Goal: Transaction & Acquisition: Purchase product/service

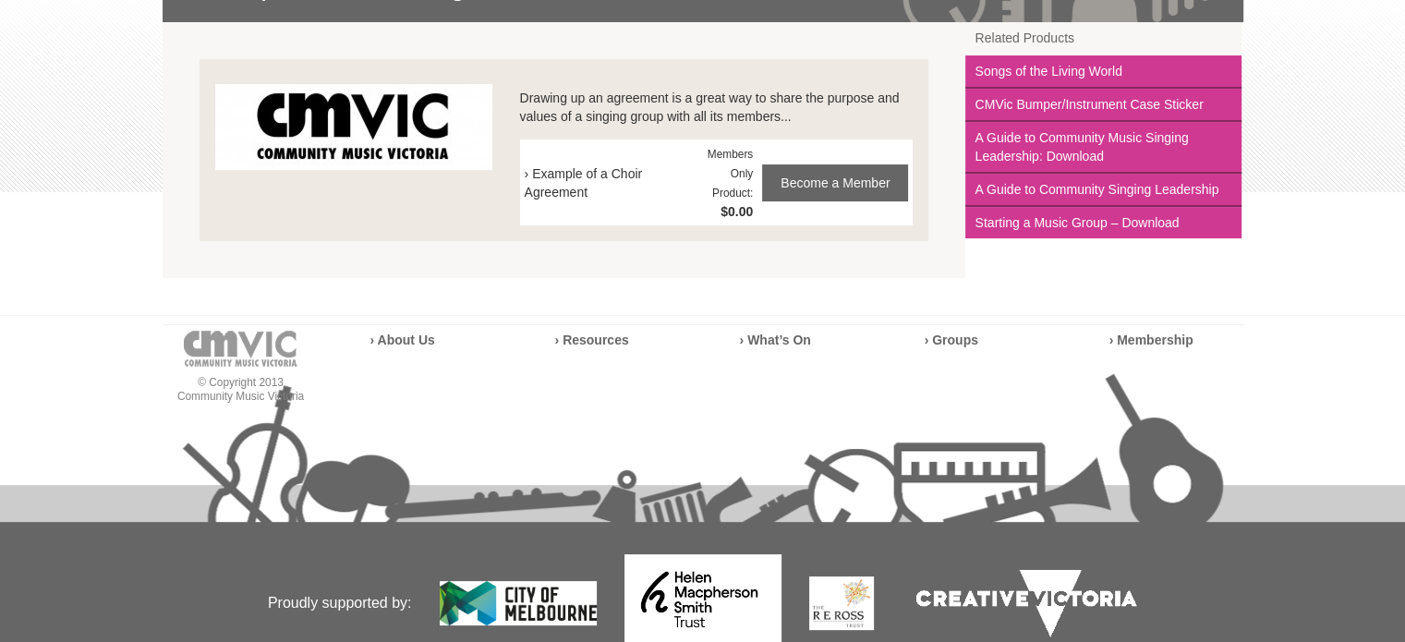
scroll to position [369, 0]
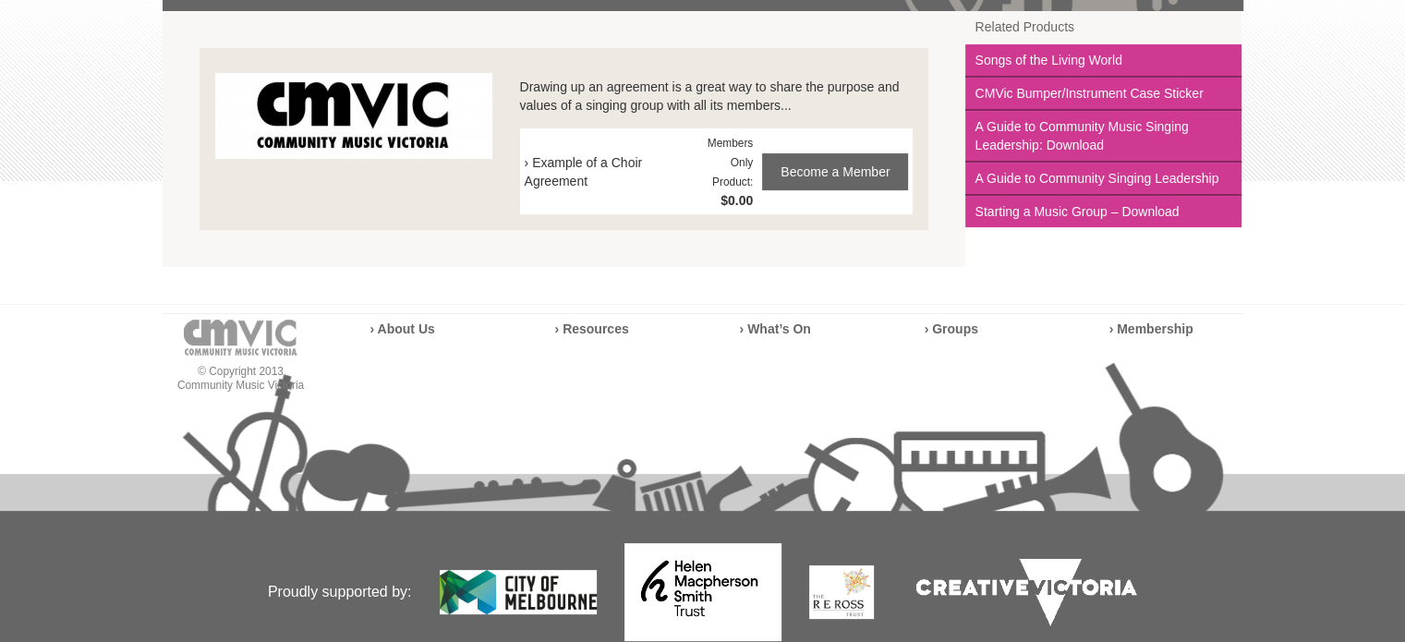
click at [565, 167] on span "› Example of a Choir Agreement" at bounding box center [616, 171] width 183 height 37
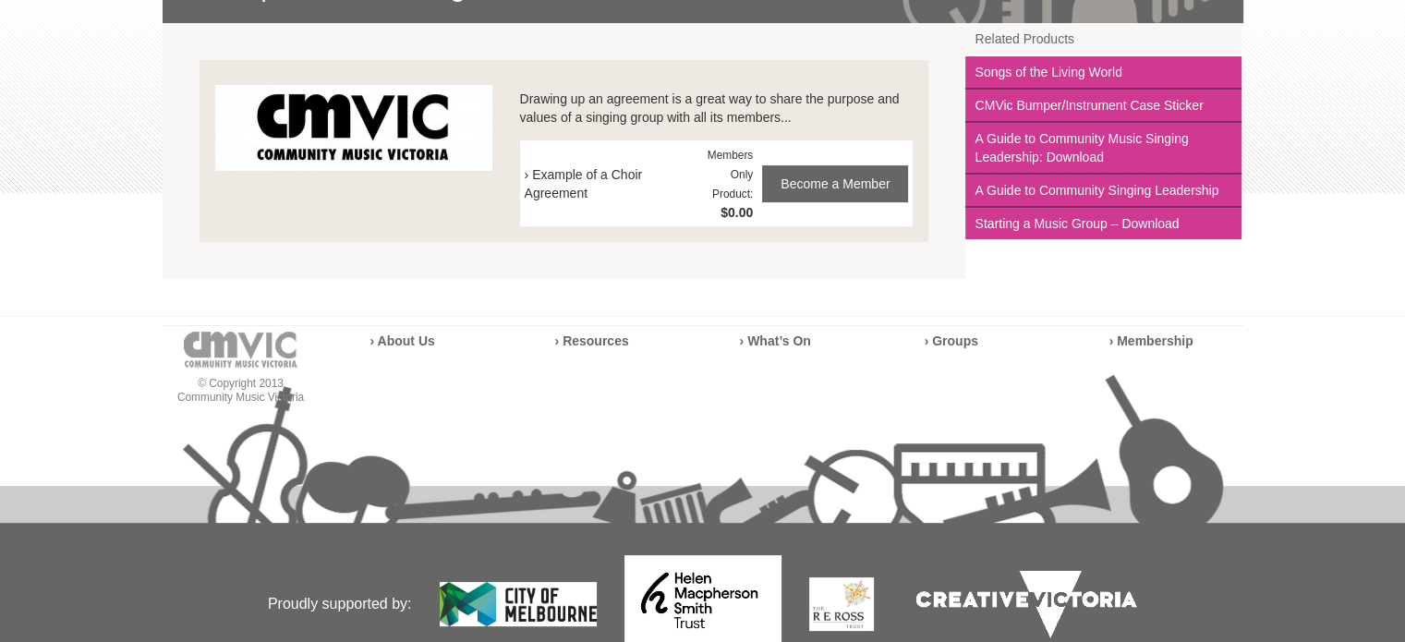
scroll to position [257, 0]
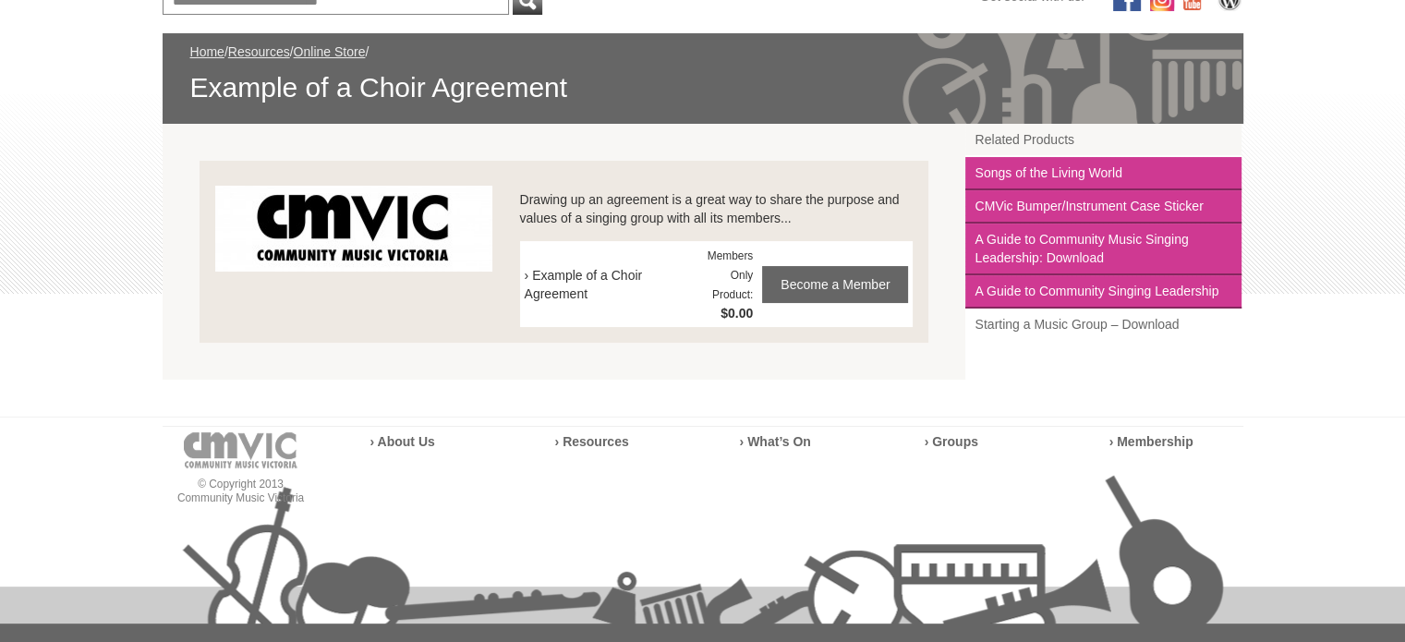
click at [1079, 323] on link "Starting a Music Group – Download" at bounding box center [1103, 323] width 276 height 31
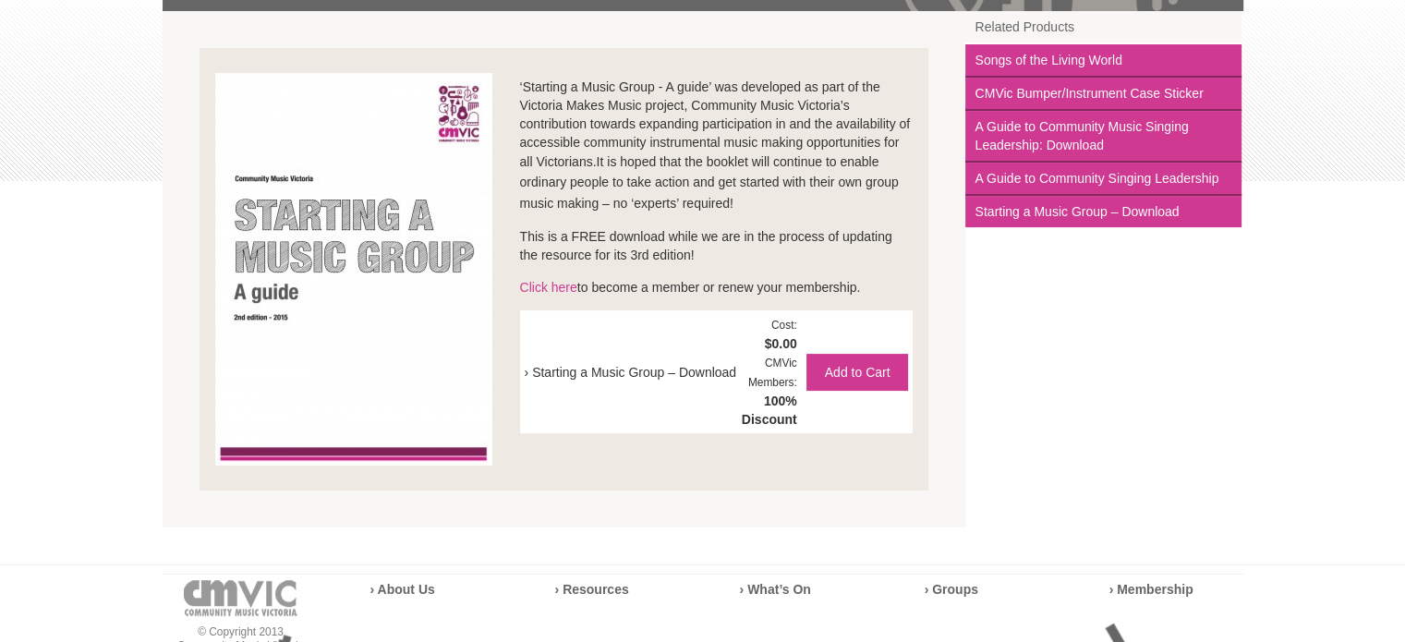
scroll to position [462, 0]
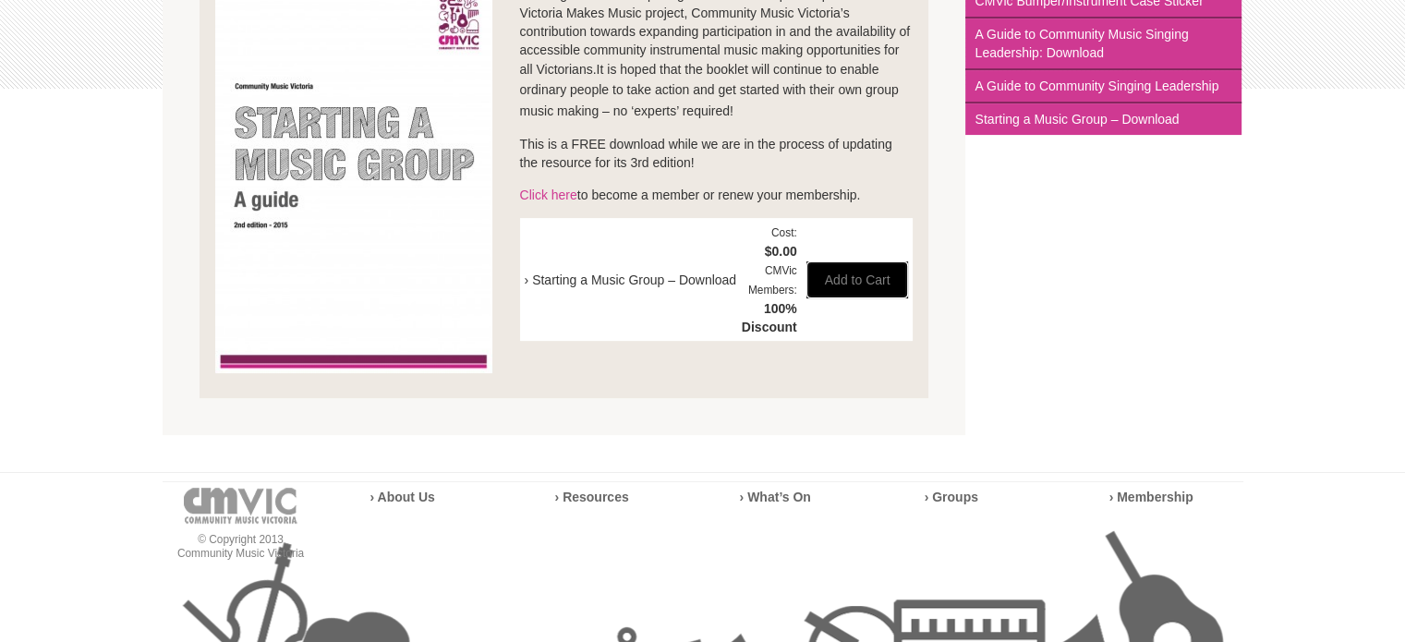
click at [861, 278] on button "Add to Cart" at bounding box center [857, 279] width 103 height 37
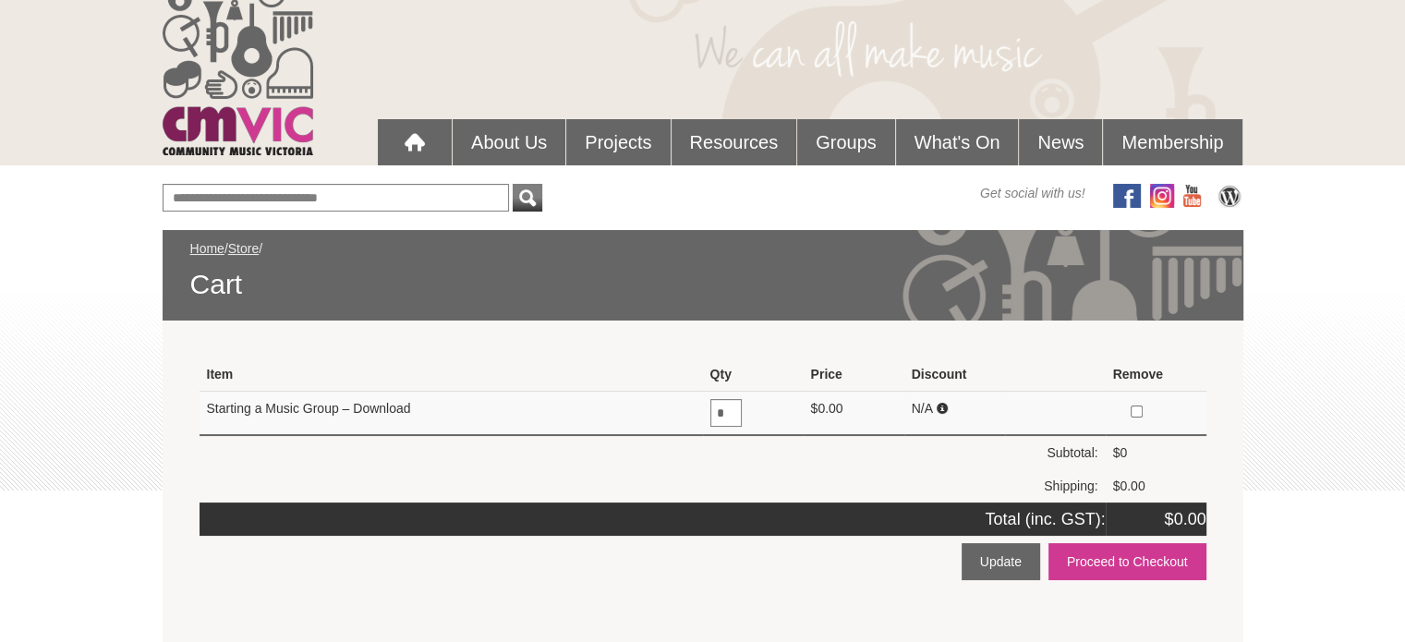
scroll to position [92, 0]
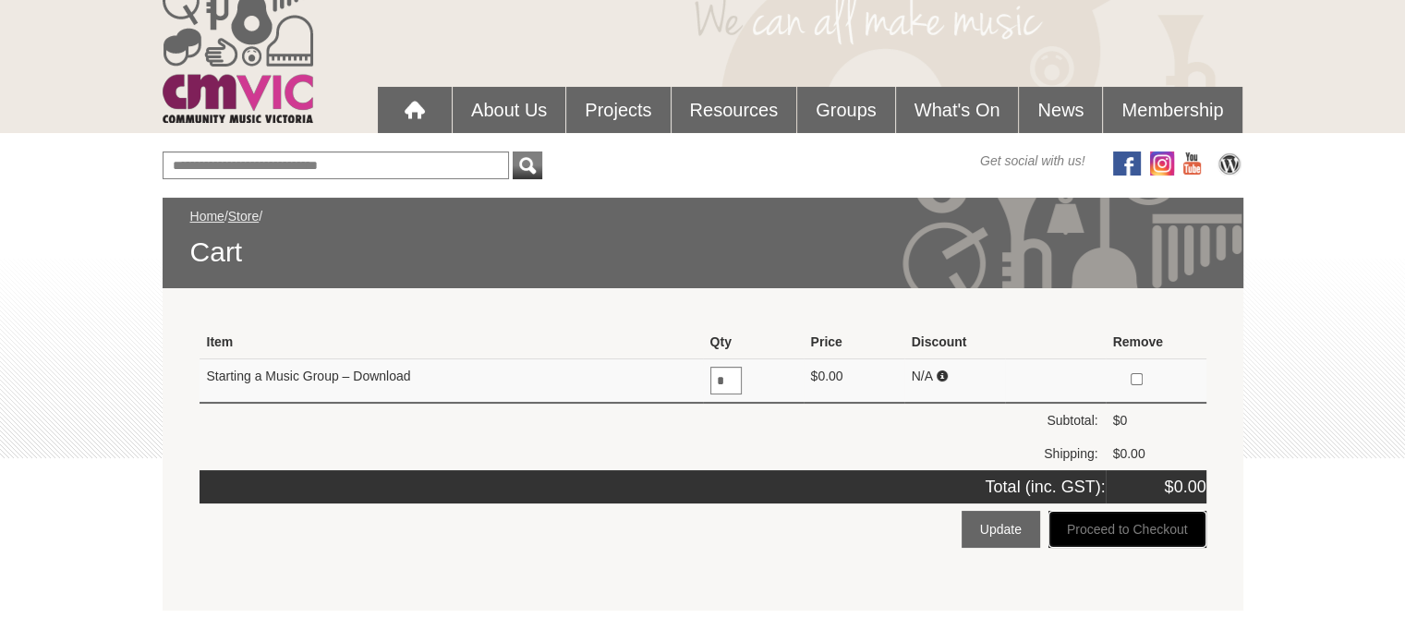
click at [1154, 530] on button "Proceed to Checkout" at bounding box center [1127, 529] width 158 height 37
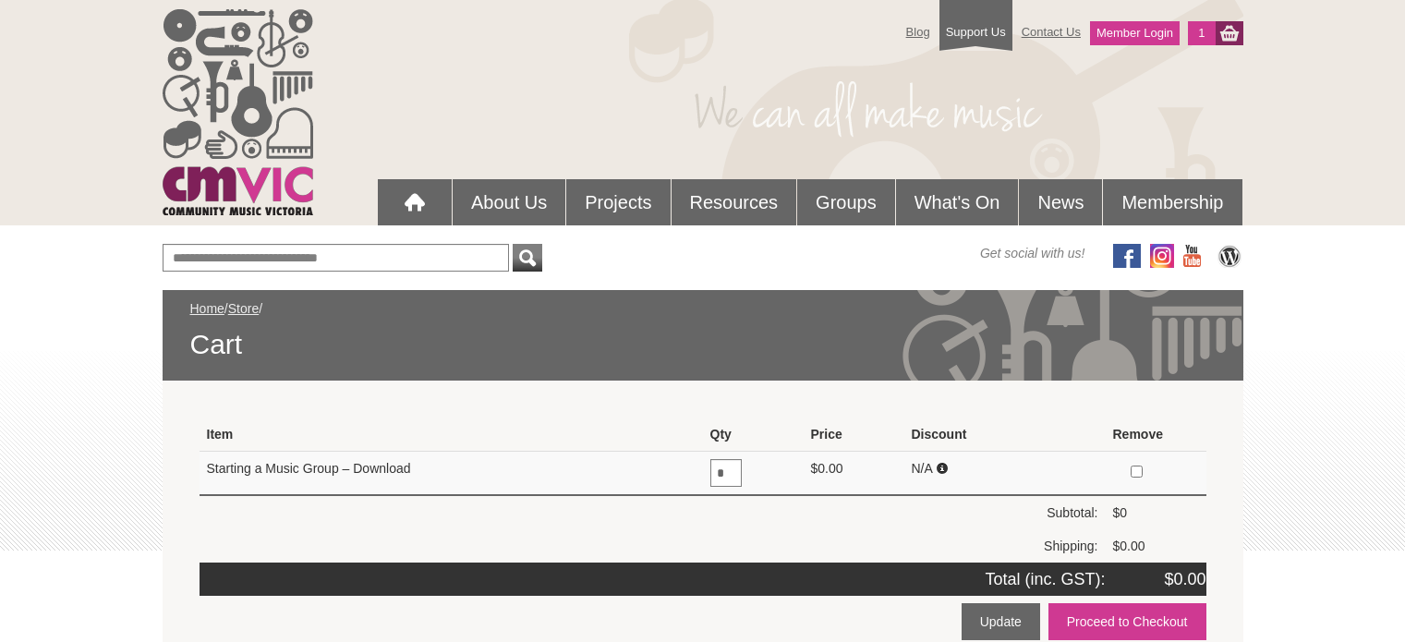
scroll to position [92, 0]
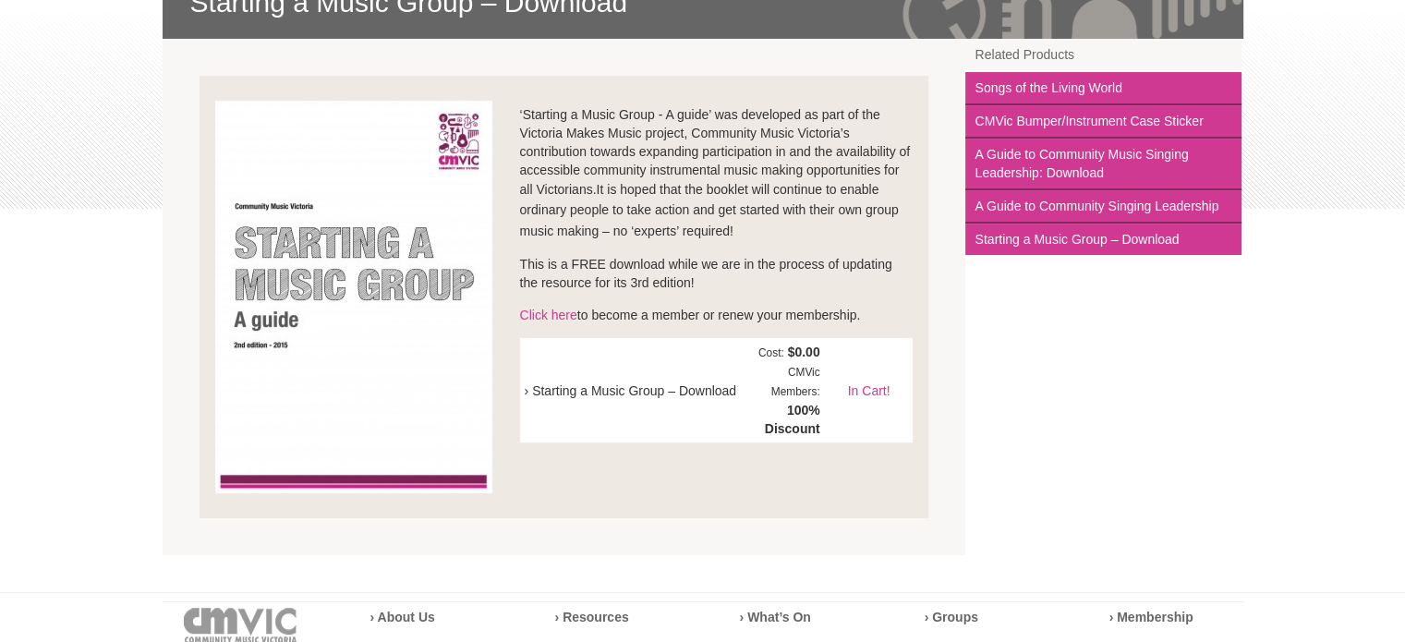
scroll to position [277, 0]
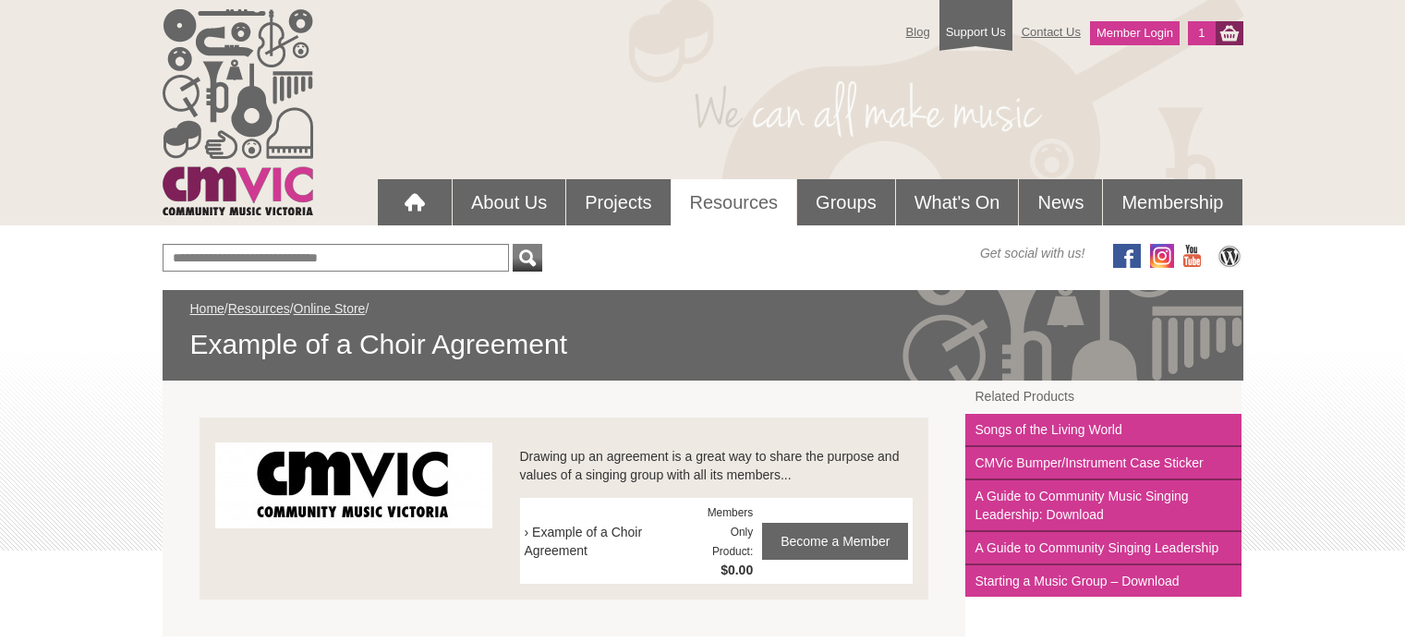
scroll to position [257, 0]
